Goal: Task Accomplishment & Management: Manage account settings

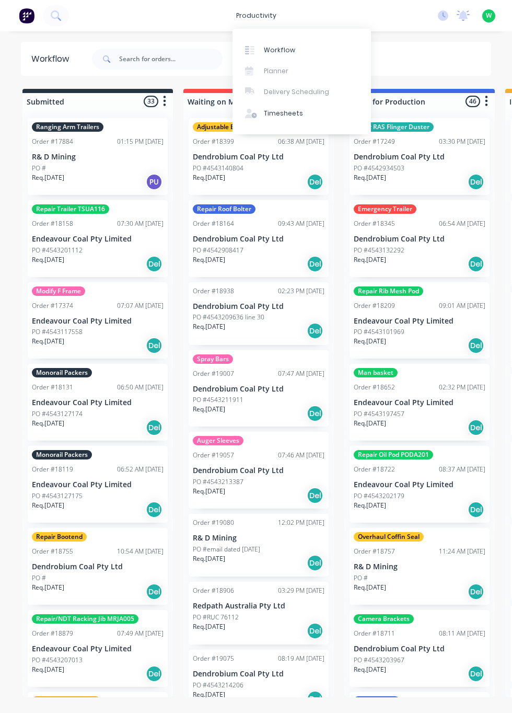
click at [271, 119] on link "Timesheets" at bounding box center [302, 113] width 138 height 21
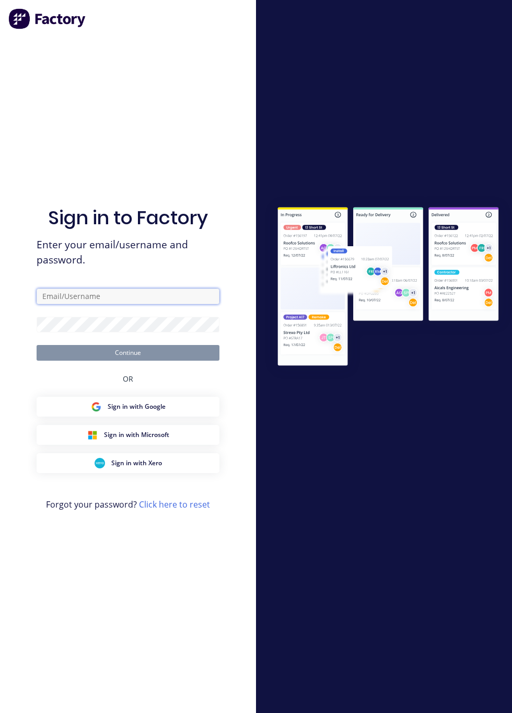
click at [57, 304] on input "text" at bounding box center [128, 296] width 183 height 16
type input "[EMAIL_ADDRESS][DOMAIN_NAME]"
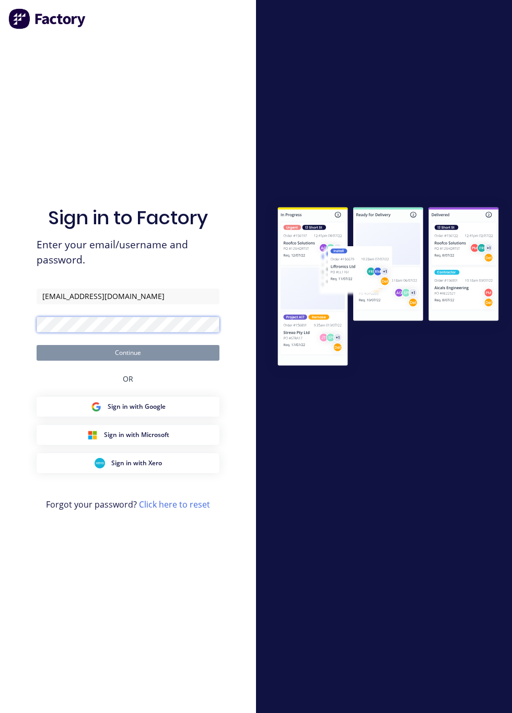
click at [37, 345] on button "Continue" at bounding box center [128, 353] width 183 height 16
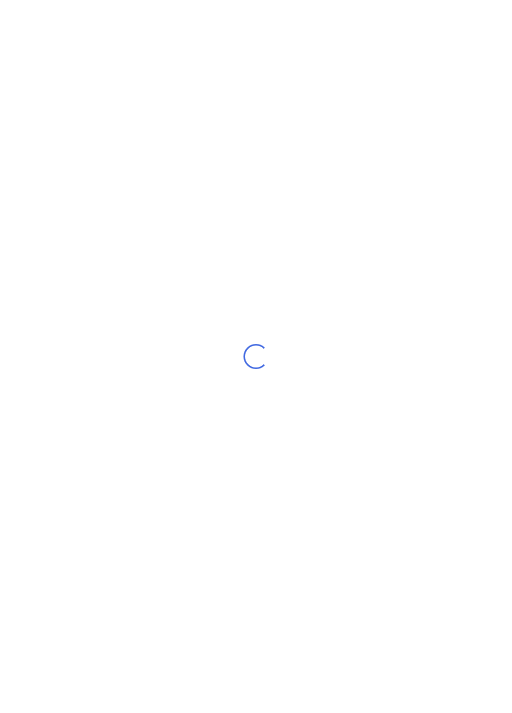
click at [62, 360] on div "Loading..." at bounding box center [256, 356] width 512 height 713
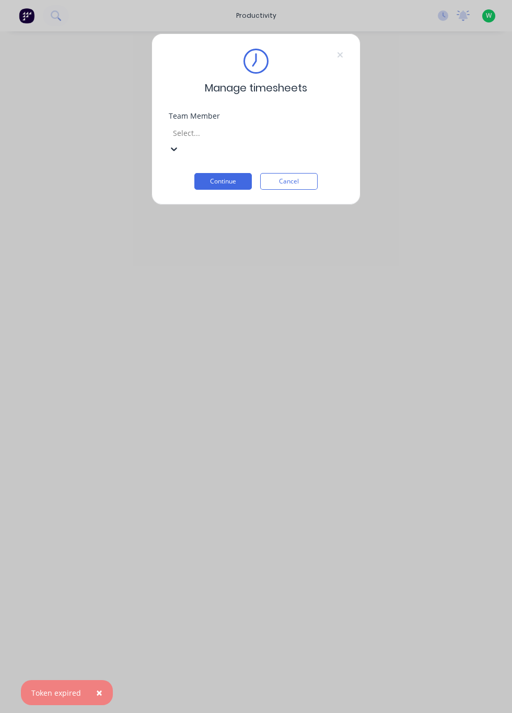
click at [174, 135] on input "text" at bounding box center [173, 132] width 2 height 11
click at [190, 712] on div "[PERSON_NAME]" at bounding box center [256, 718] width 512 height 11
type input "[PERSON_NAME]"
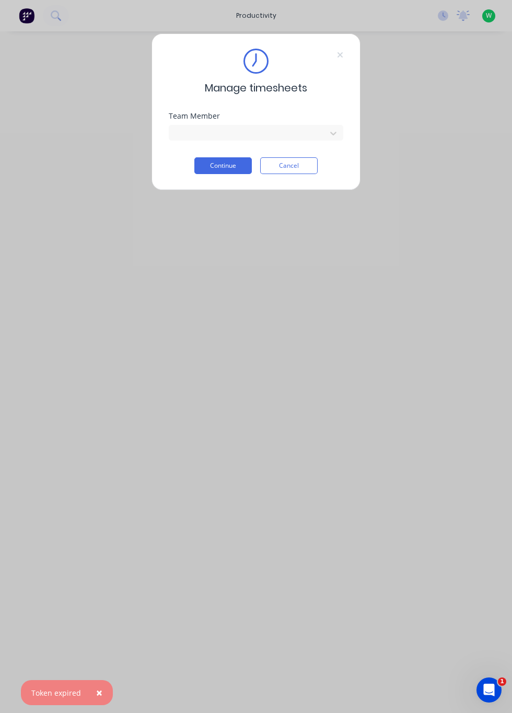
click at [214, 172] on button "Continue" at bounding box center [222, 165] width 57 height 17
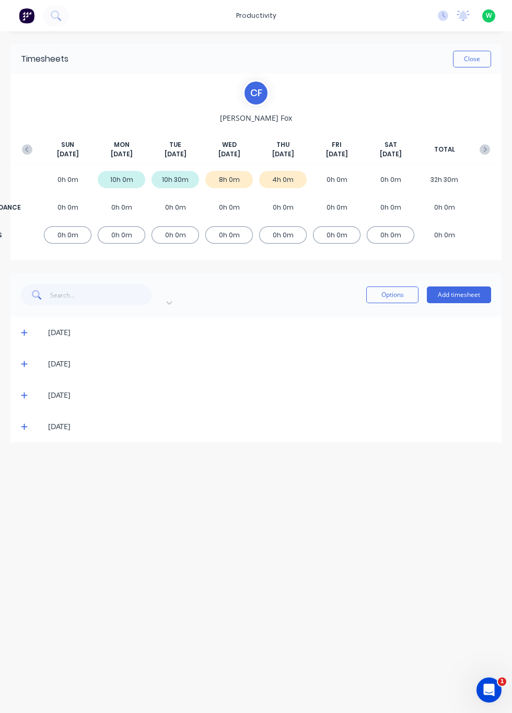
click at [24, 424] on icon at bounding box center [24, 427] width 6 height 6
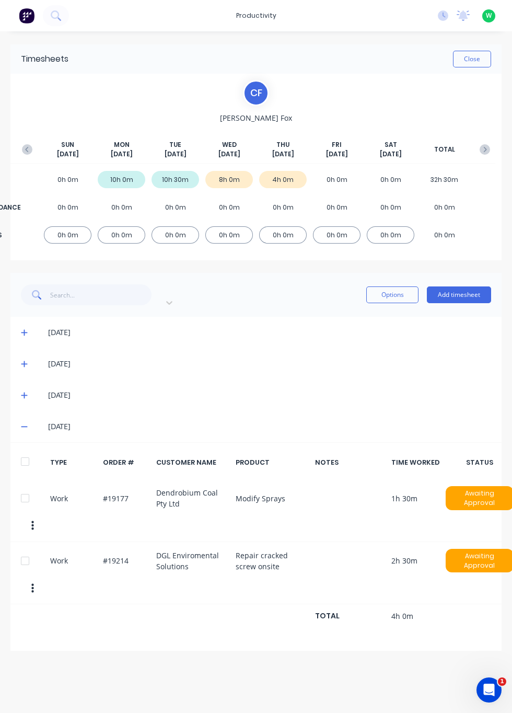
click at [28, 358] on span at bounding box center [26, 363] width 10 height 10
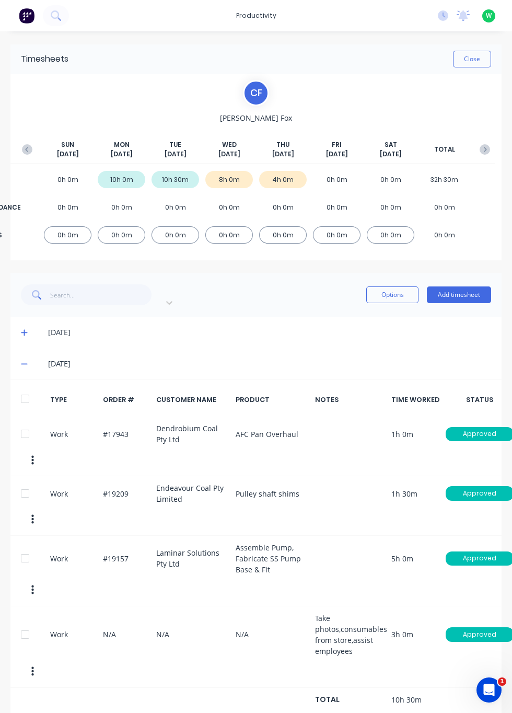
click at [42, 364] on div "[DATE]" at bounding box center [255, 363] width 491 height 31
click at [26, 360] on icon at bounding box center [24, 363] width 7 height 7
